Goal: Task Accomplishment & Management: Complete application form

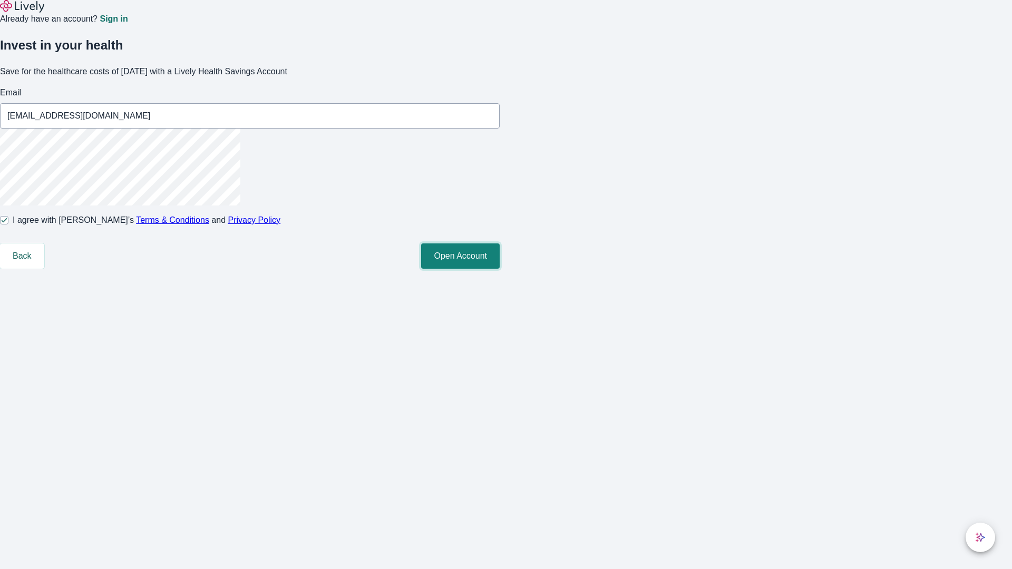
click at [500, 269] on button "Open Account" at bounding box center [460, 256] width 79 height 25
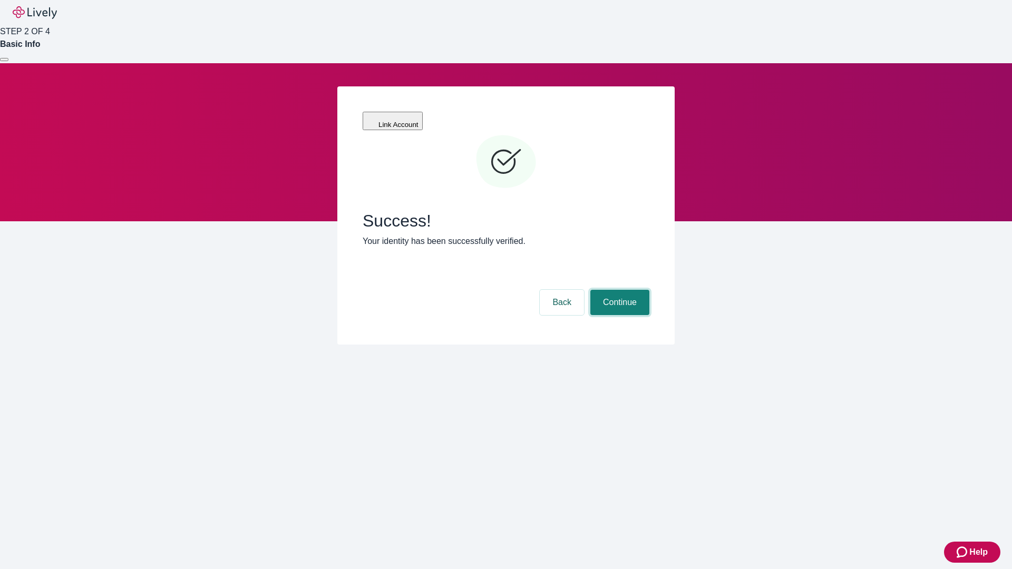
click at [618, 290] on button "Continue" at bounding box center [619, 302] width 59 height 25
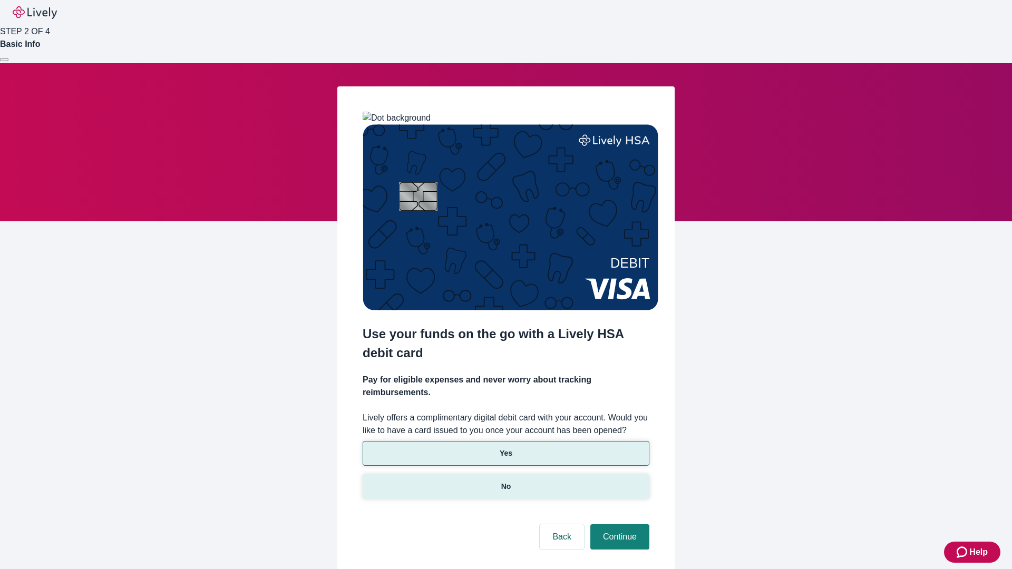
click at [505, 481] on p "No" at bounding box center [506, 486] width 10 height 11
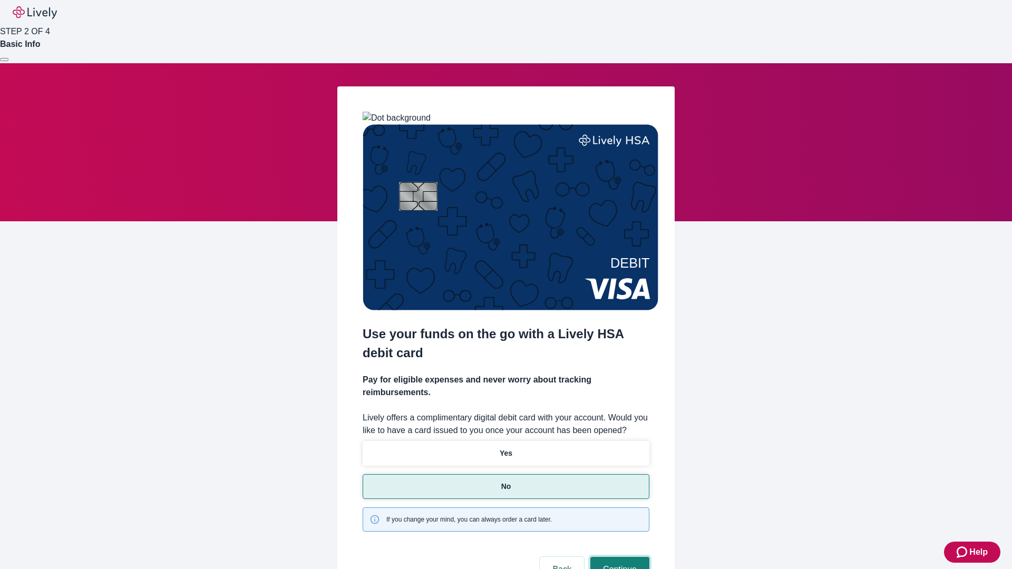
click at [618, 557] on button "Continue" at bounding box center [619, 569] width 59 height 25
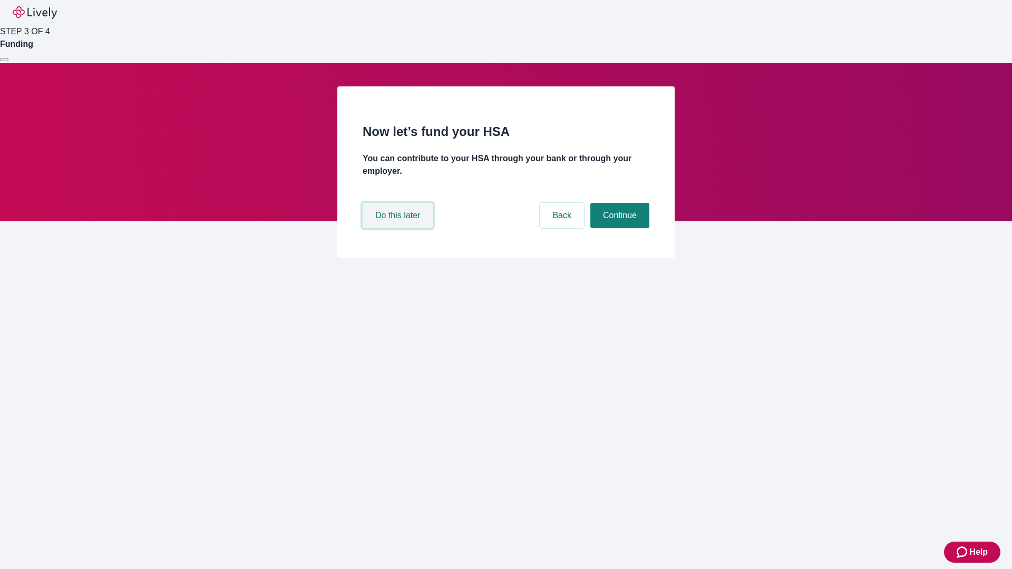
click at [399, 228] on button "Do this later" at bounding box center [398, 215] width 70 height 25
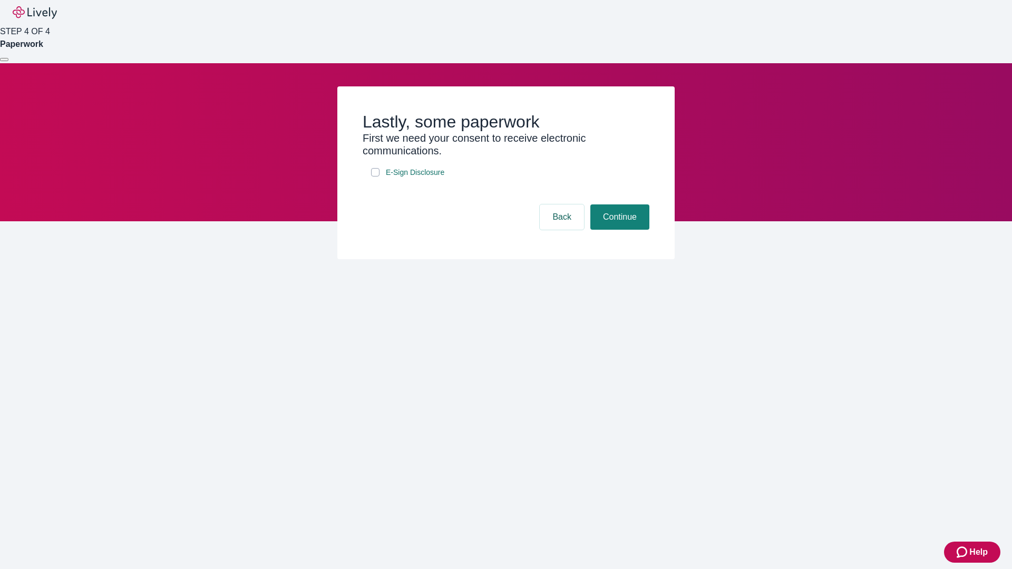
click at [375, 177] on input "E-Sign Disclosure" at bounding box center [375, 172] width 8 height 8
checkbox input "true"
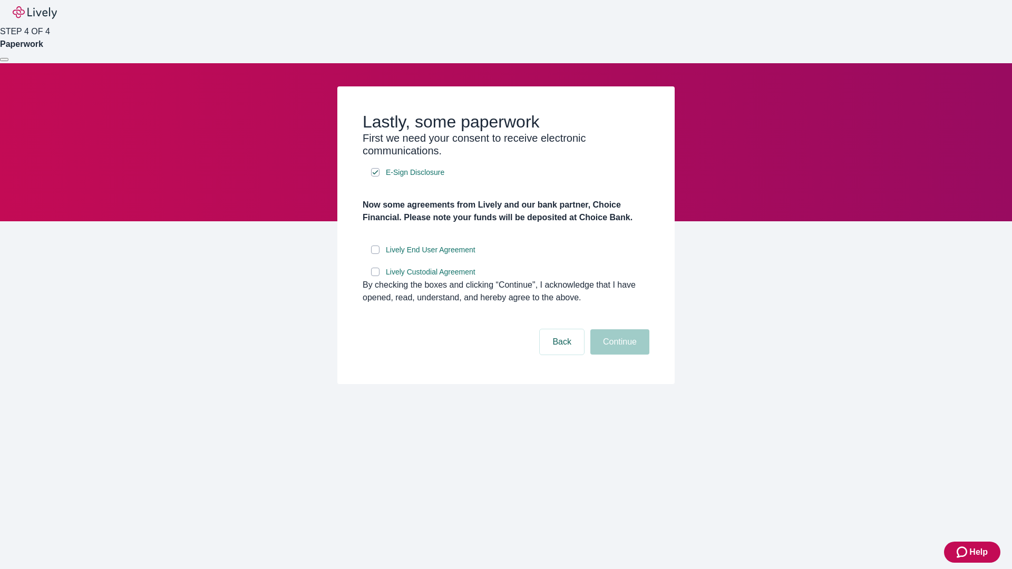
click at [375, 254] on input "Lively End User Agreement" at bounding box center [375, 250] width 8 height 8
checkbox input "true"
click at [375, 276] on input "Lively Custodial Agreement" at bounding box center [375, 272] width 8 height 8
checkbox input "true"
click at [618, 355] on button "Continue" at bounding box center [619, 341] width 59 height 25
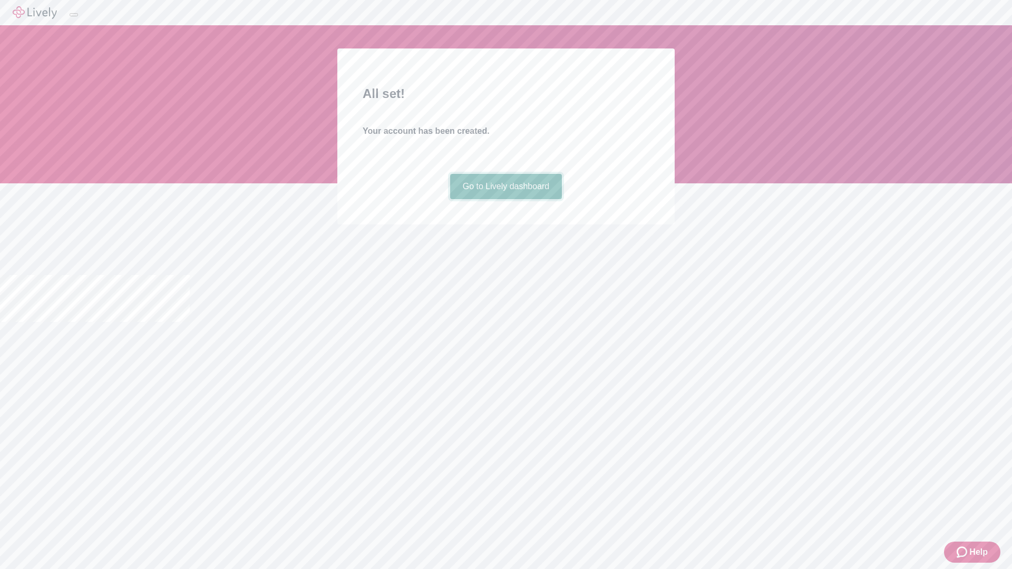
click at [505, 199] on link "Go to Lively dashboard" at bounding box center [506, 186] width 112 height 25
